Goal: Communication & Community: Share content

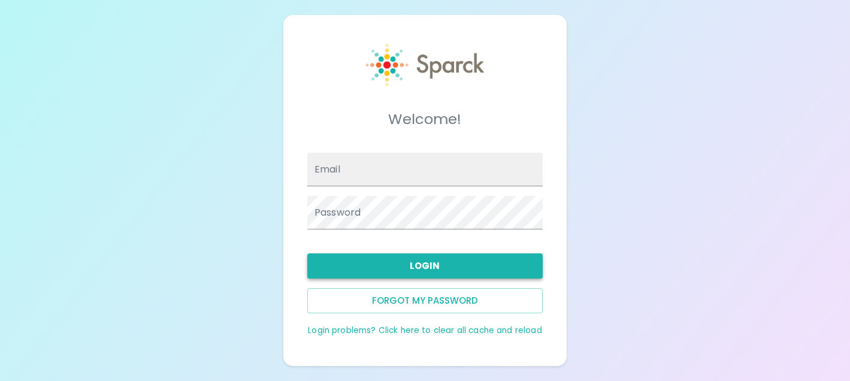
type input "[EMAIL_ADDRESS][DOMAIN_NAME]"
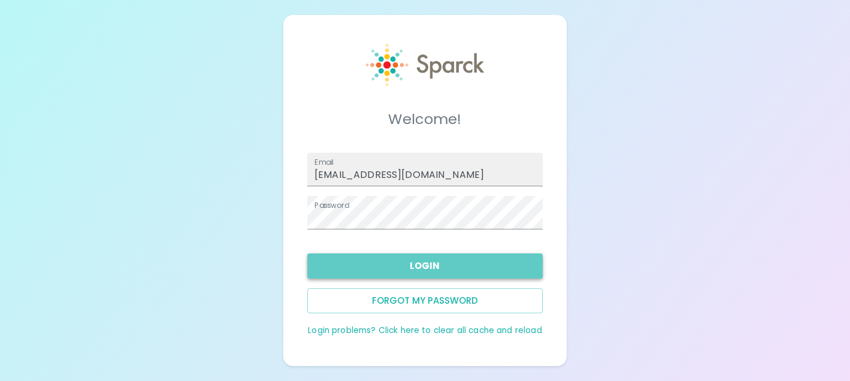
click at [421, 274] on button "Login" at bounding box center [425, 265] width 236 height 25
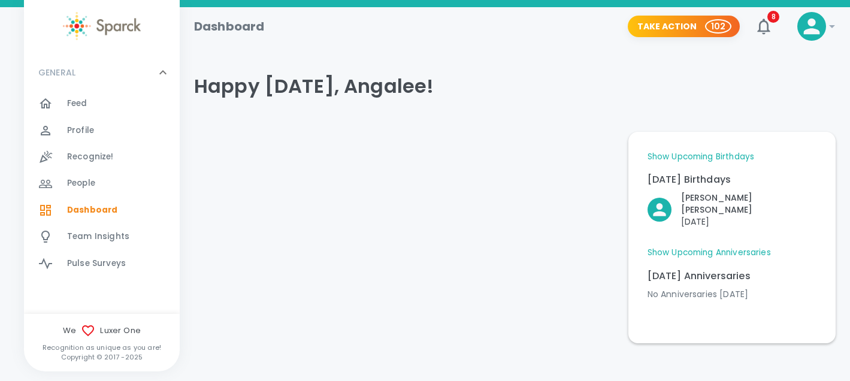
click at [104, 161] on span "Recognize!" at bounding box center [90, 157] width 47 height 12
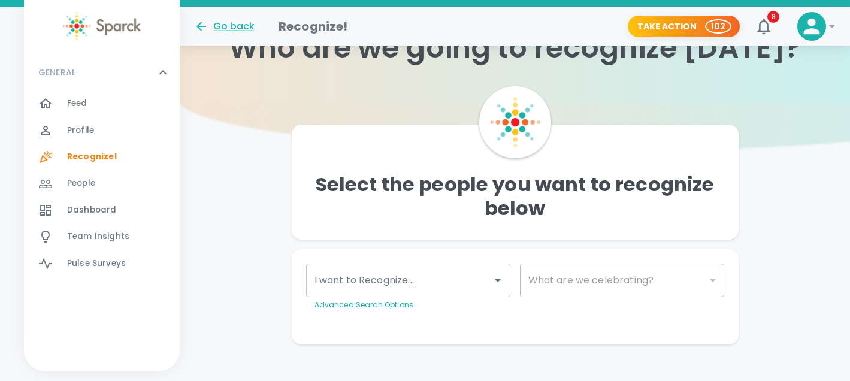
scroll to position [64, 0]
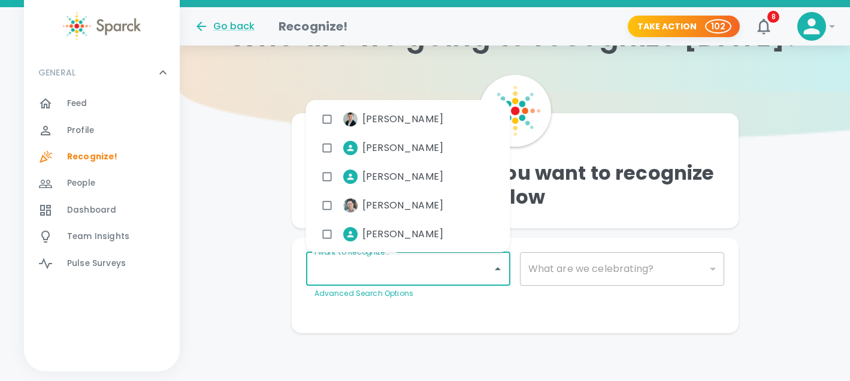
click at [425, 270] on input "I want to Recognize..." at bounding box center [400, 269] width 176 height 23
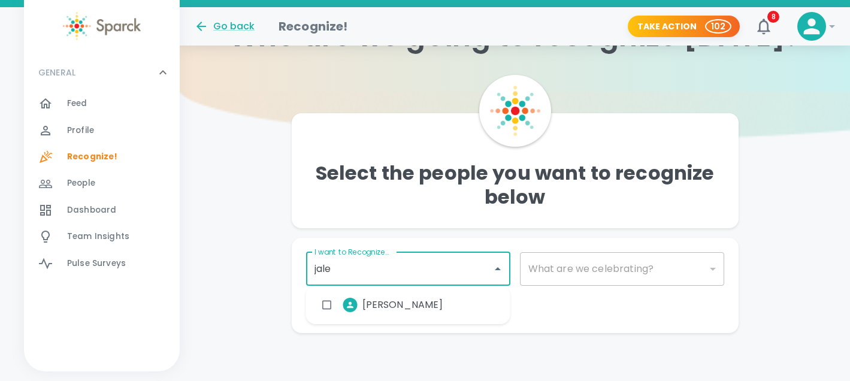
type input "jalen"
click at [387, 308] on span "[PERSON_NAME]" at bounding box center [403, 305] width 81 height 14
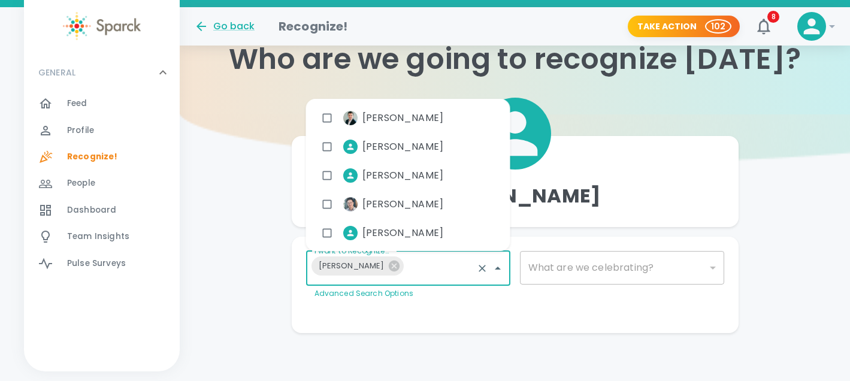
scroll to position [41, 0]
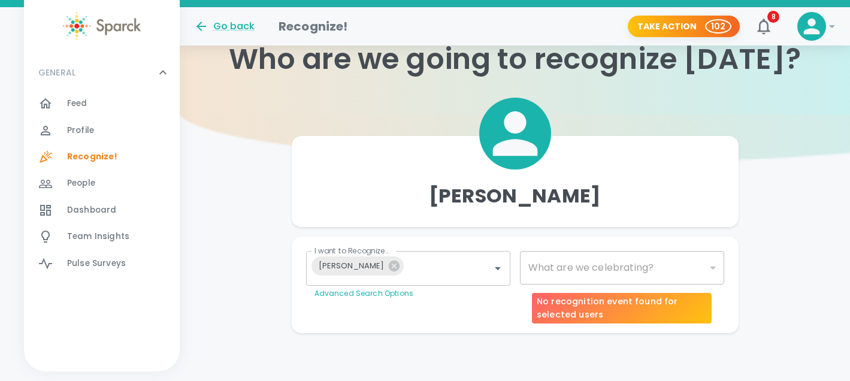
click at [584, 266] on div "​" at bounding box center [622, 268] width 204 height 34
click at [708, 259] on div "​" at bounding box center [622, 268] width 204 height 34
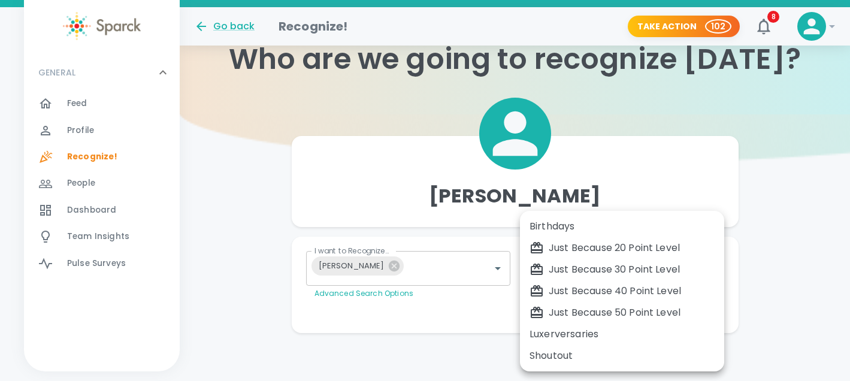
click at [710, 267] on body "Skip Navigation Go back Recognize! Take Action 102 8 ! GENERAL 0 Feed 0 Profile…" at bounding box center [425, 170] width 850 height 422
click at [627, 313] on div "Just Because 50 Point Level" at bounding box center [622, 313] width 185 height 14
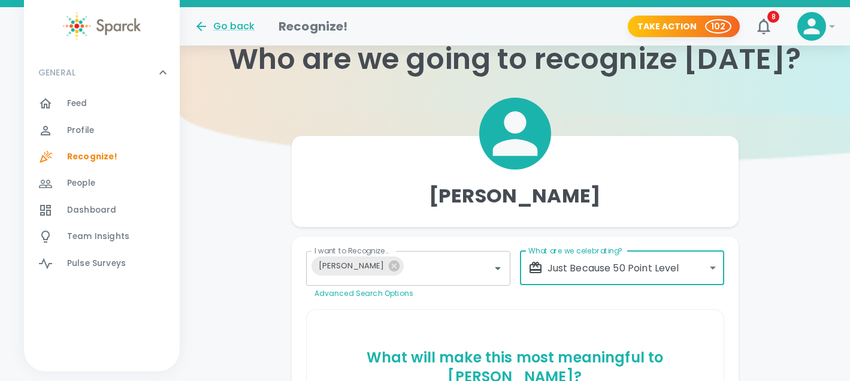
scroll to position [209, 0]
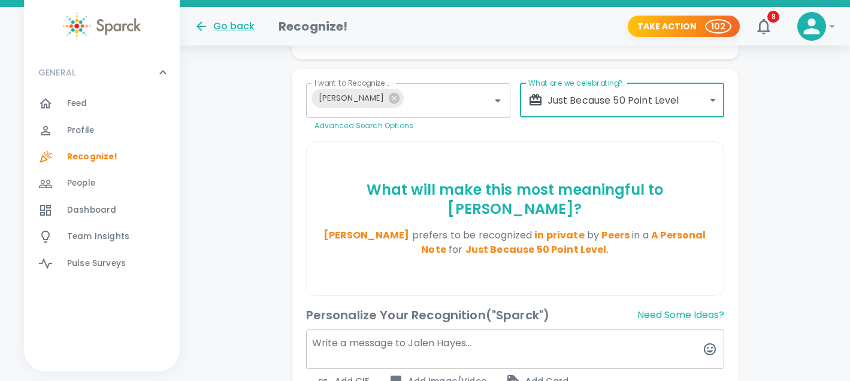
click at [672, 101] on body "Skip Navigation Go back Recognize! Take Action 102 8 ! GENERAL 0 Feed 0 Profile…" at bounding box center [425, 311] width 850 height 1040
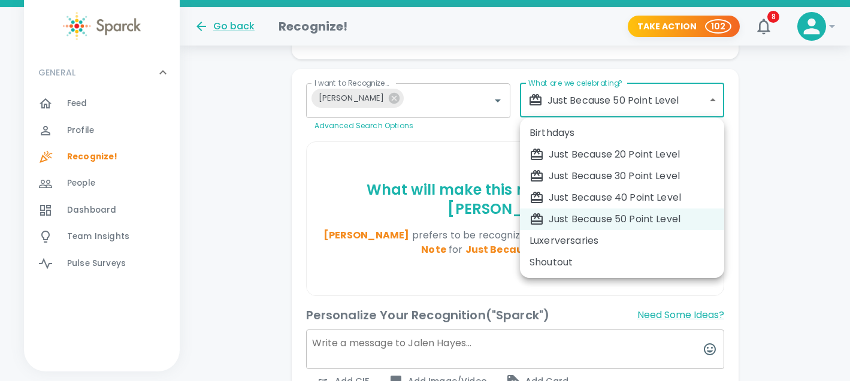
click at [611, 206] on li "Just Because 40 Point Level" at bounding box center [622, 198] width 204 height 22
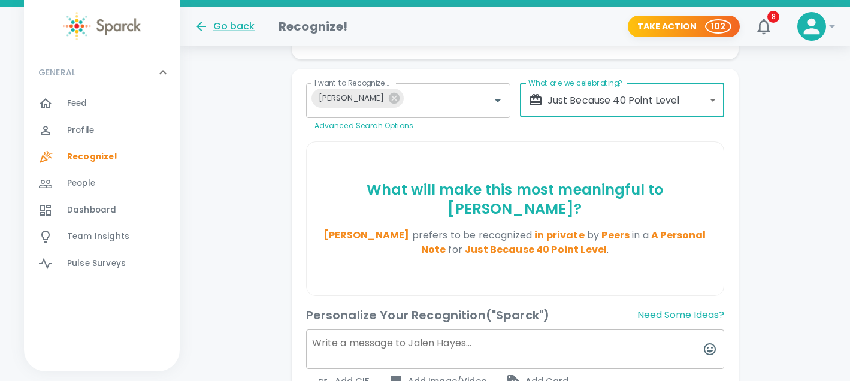
type input "2009"
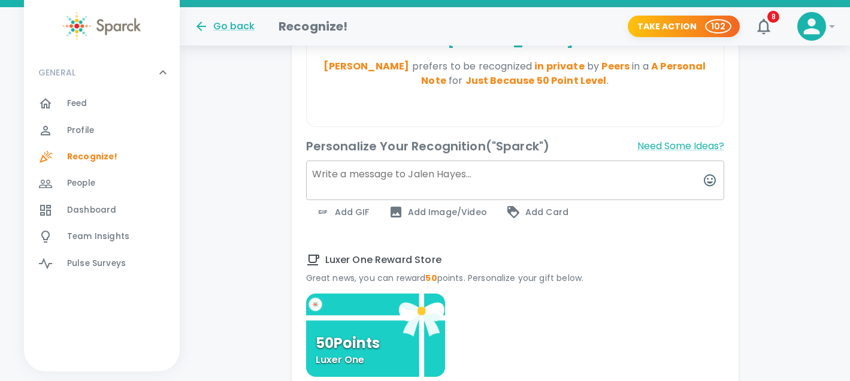
scroll to position [382, 0]
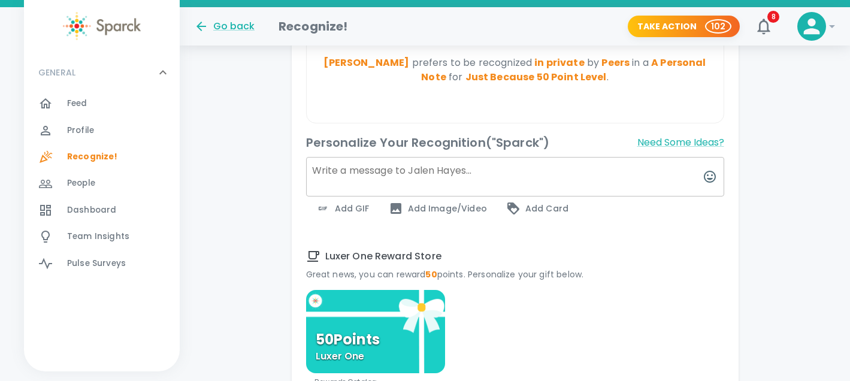
click at [422, 157] on textarea at bounding box center [515, 177] width 418 height 40
type textarea "Thank you"
type input "1703"
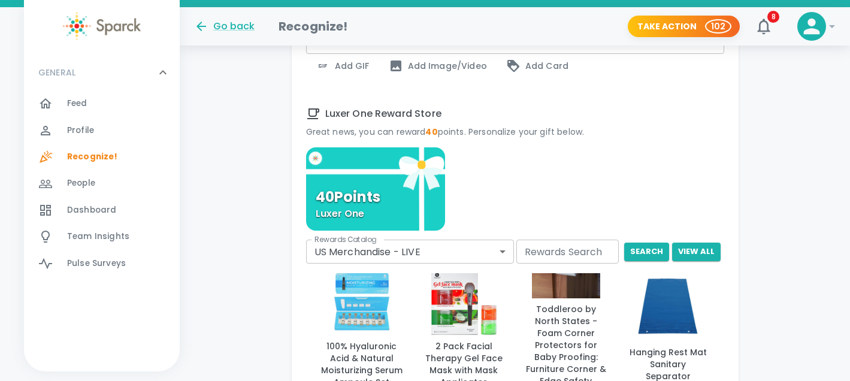
scroll to position [551, 0]
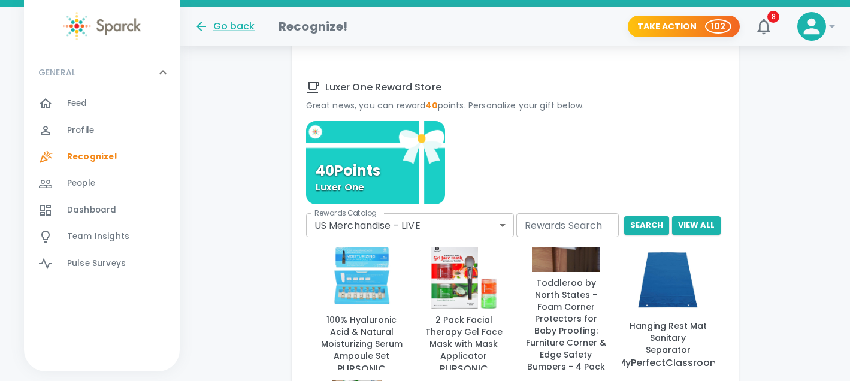
type textarea "Thank you for helping with coverage in [GEOGRAPHIC_DATA]. Your the best!"
click at [478, 206] on body "Skip Navigation Go back Recognize! Take Action 102 8 ! GENERAL 0 Feed 0 Profile…" at bounding box center [425, 63] width 850 height 1229
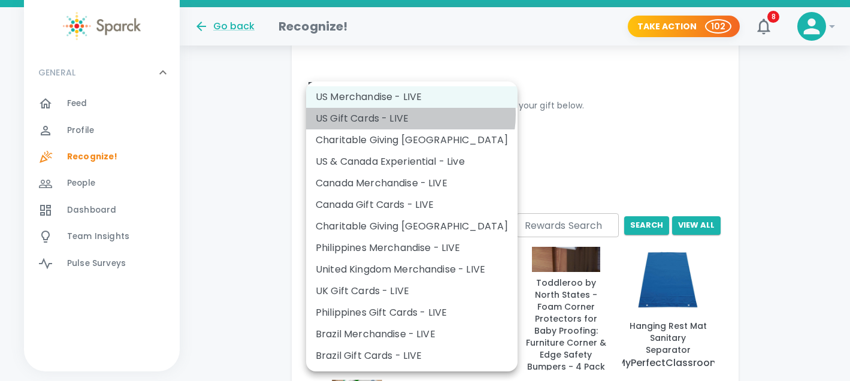
click at [407, 114] on li "US Gift Cards - LIVE" at bounding box center [412, 119] width 212 height 22
type input "877"
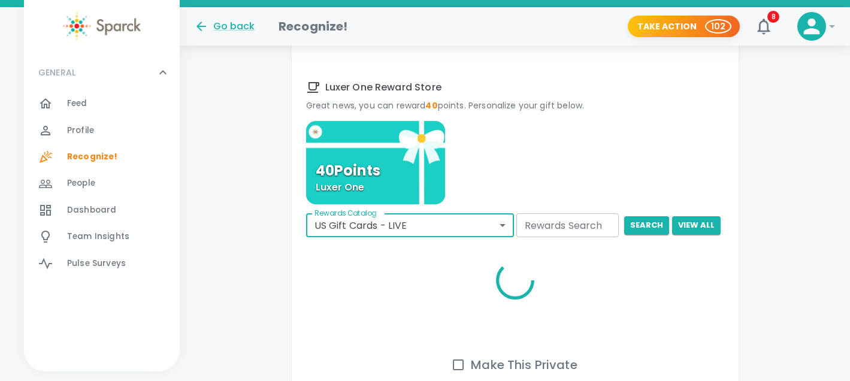
click at [546, 213] on input "Rewards Search" at bounding box center [568, 225] width 103 height 24
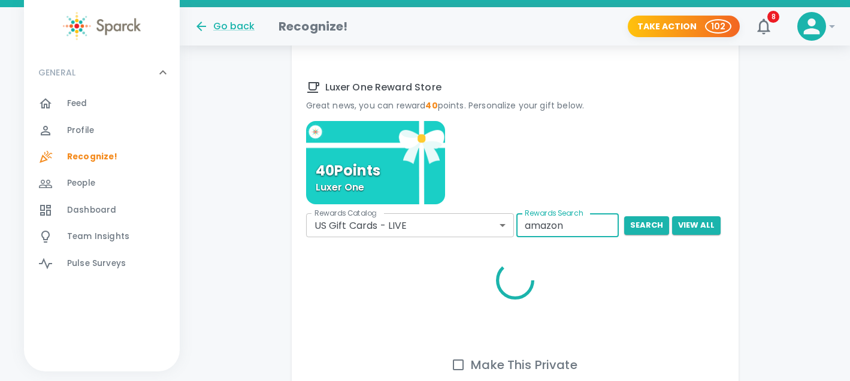
type input "amazon"
click at [624, 216] on button "search" at bounding box center [646, 225] width 45 height 19
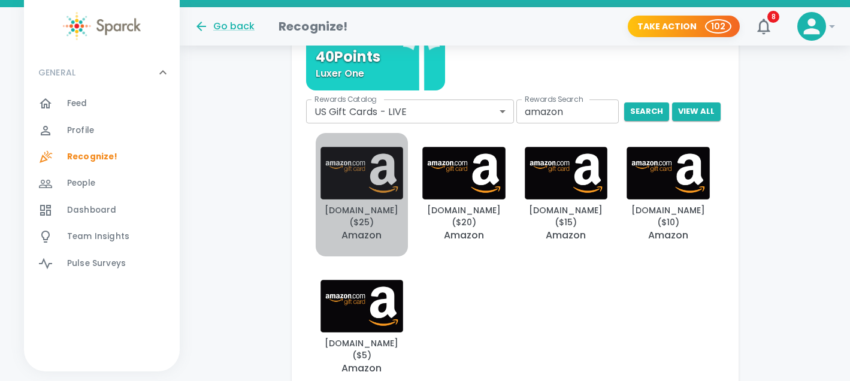
click at [370, 170] on img "button" at bounding box center [362, 173] width 83 height 53
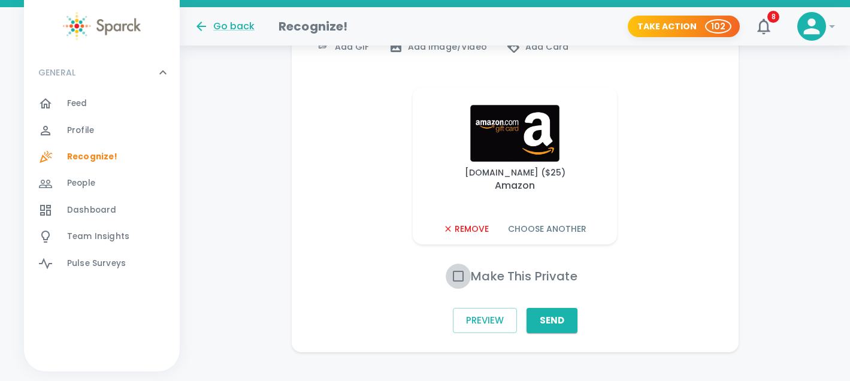
click at [458, 264] on input "Make This Private" at bounding box center [458, 276] width 25 height 25
checkbox input "true"
click at [562, 308] on button "Send" at bounding box center [552, 320] width 51 height 25
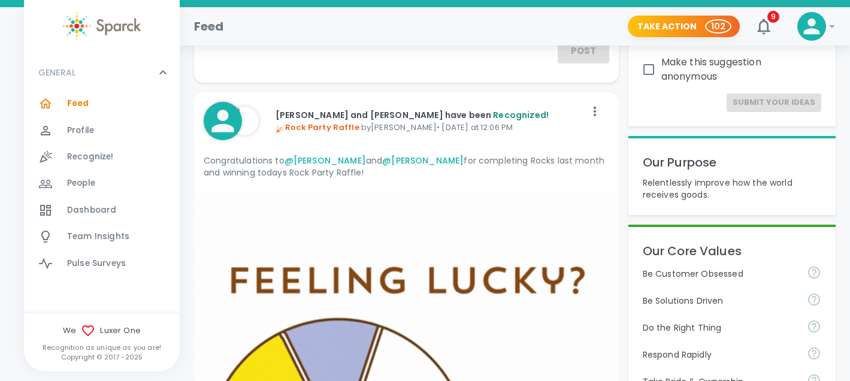
scroll to position [144, 0]
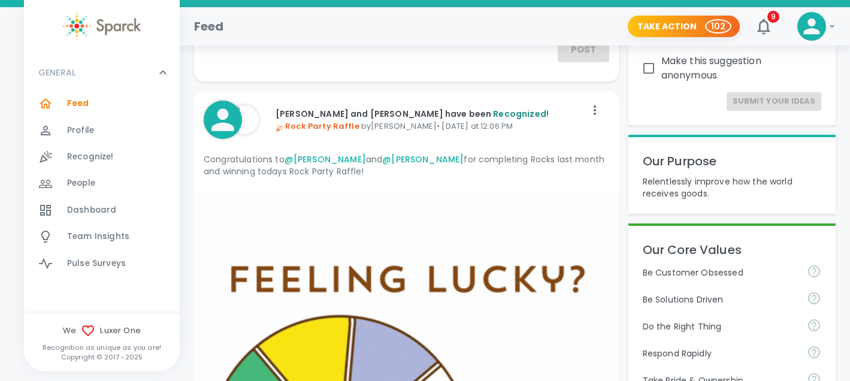
click at [774, 3] on div "9" at bounding box center [759, 21] width 38 height 38
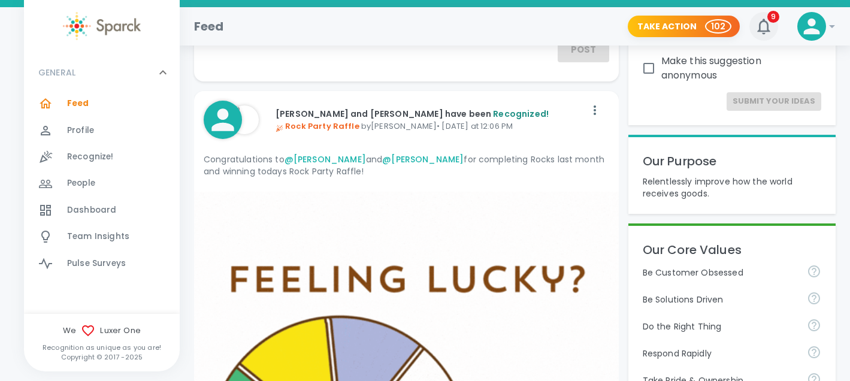
click at [774, 25] on button "9" at bounding box center [764, 26] width 29 height 29
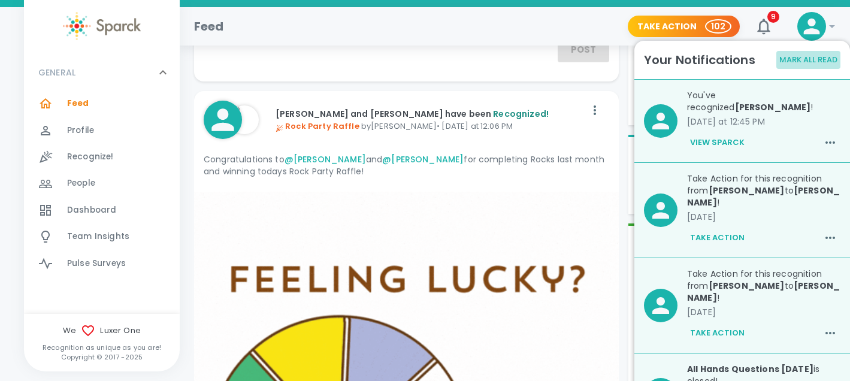
click at [819, 63] on button "Mark All Read" at bounding box center [809, 60] width 64 height 19
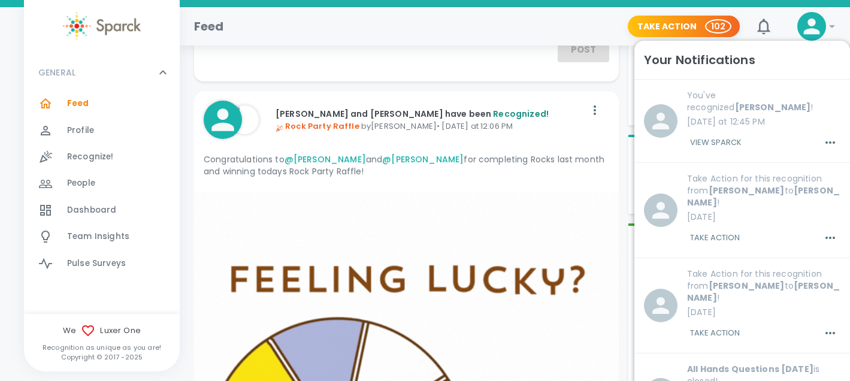
click at [726, 132] on button "View Sparck" at bounding box center [716, 142] width 58 height 20
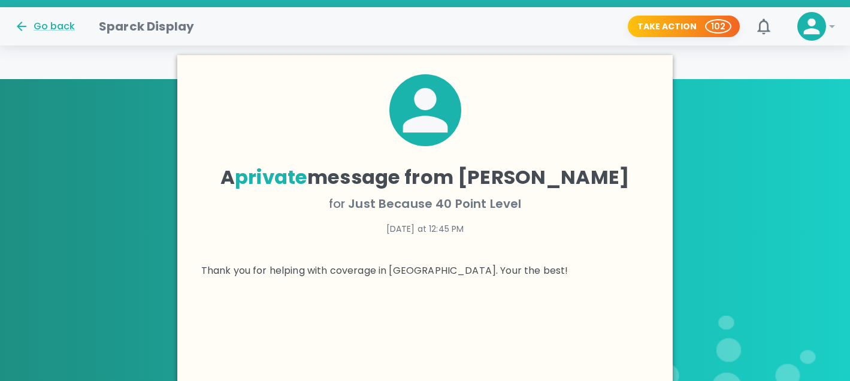
scroll to position [194, 0]
